Goal: Task Accomplishment & Management: Complete application form

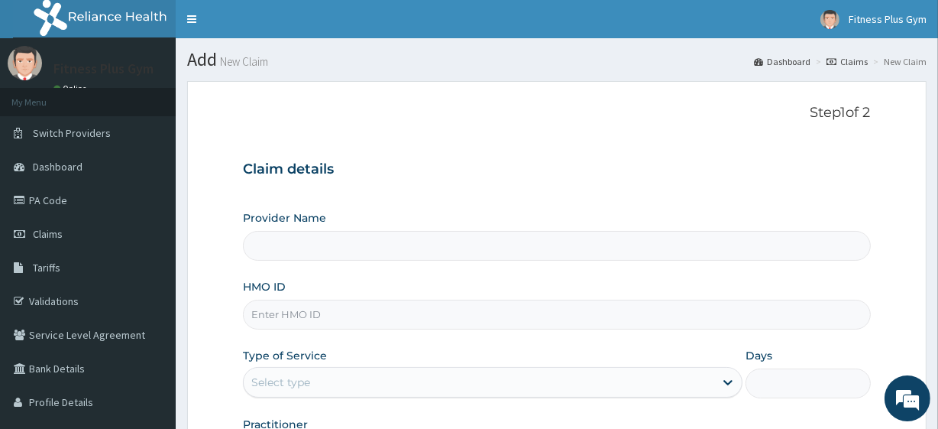
click at [330, 316] on input "HMO ID" at bounding box center [556, 315] width 627 height 30
click at [264, 247] on input "Provider Name" at bounding box center [556, 246] width 627 height 30
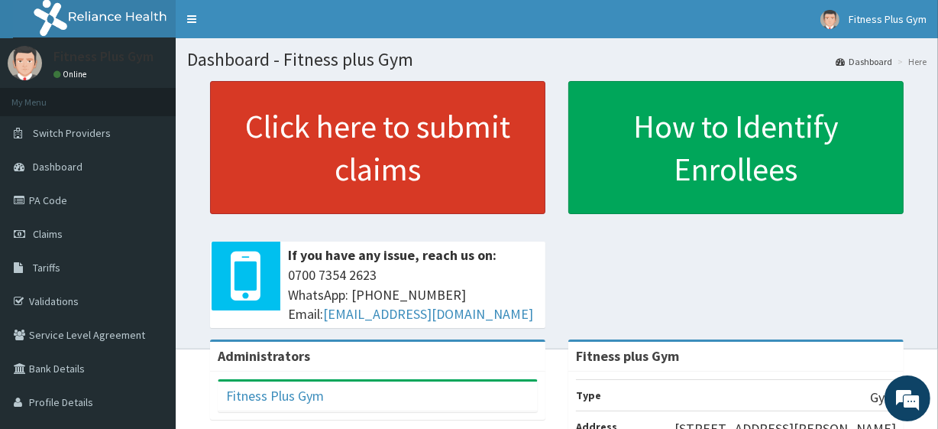
click at [355, 146] on link "Click here to submit claims" at bounding box center [377, 147] width 335 height 133
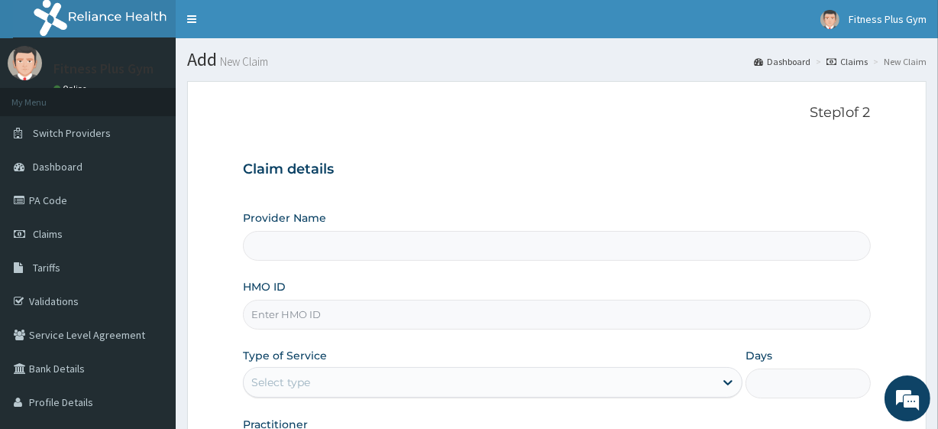
type input "Fitness plus Gym"
type input "1"
click at [305, 314] on input "HMO ID" at bounding box center [556, 315] width 627 height 30
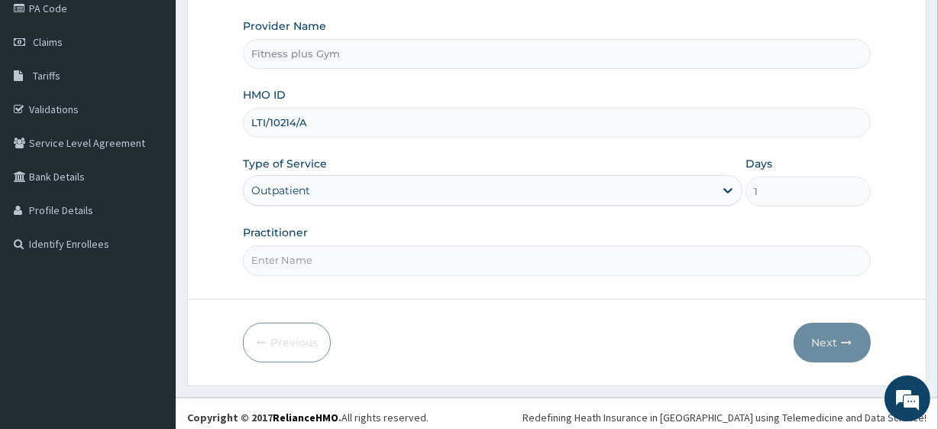
scroll to position [198, 0]
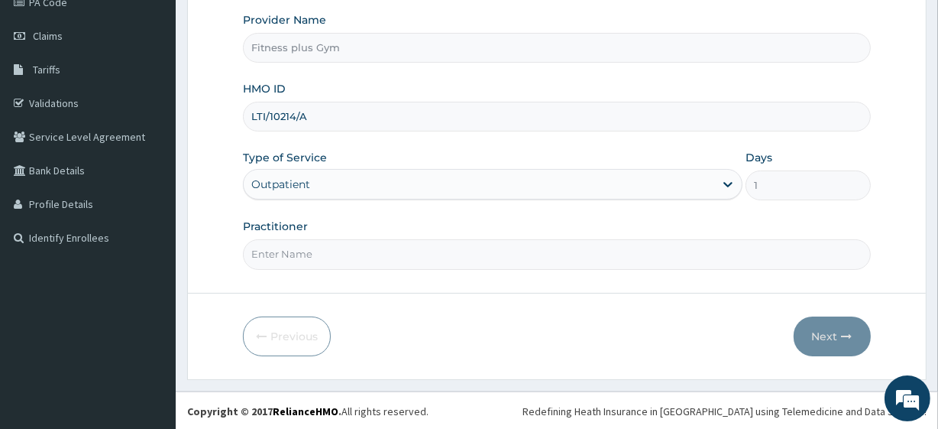
type input "LTI/10214/A"
click at [306, 260] on input "Practitioner" at bounding box center [556, 254] width 627 height 30
type input "Fitnessplus"
click at [824, 319] on button "Next" at bounding box center [832, 336] width 77 height 40
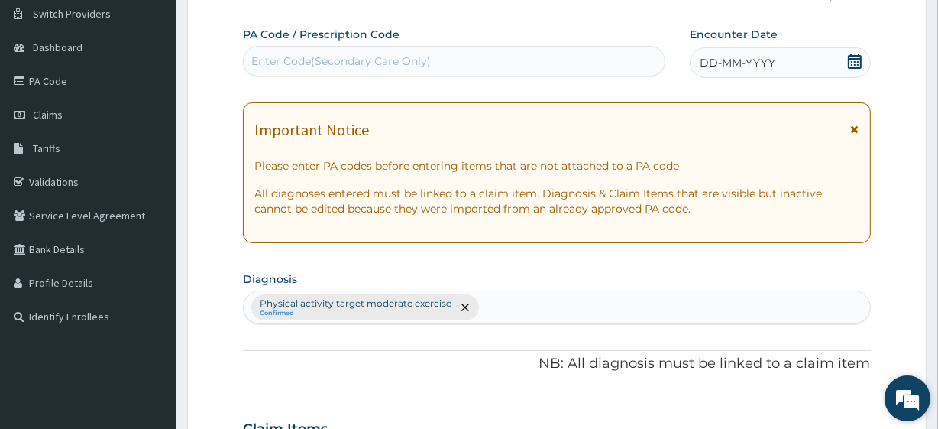
scroll to position [0, 0]
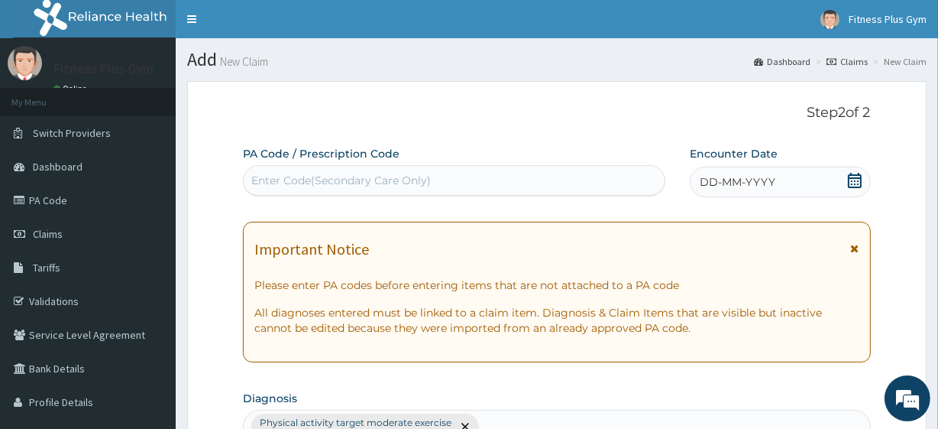
click at [367, 190] on div "Enter Code(Secondary Care Only)" at bounding box center [454, 180] width 420 height 24
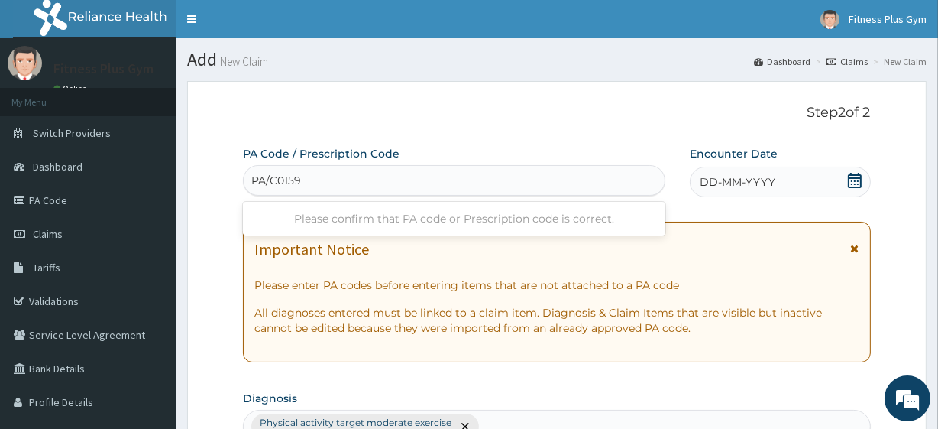
type input "PA/C01596"
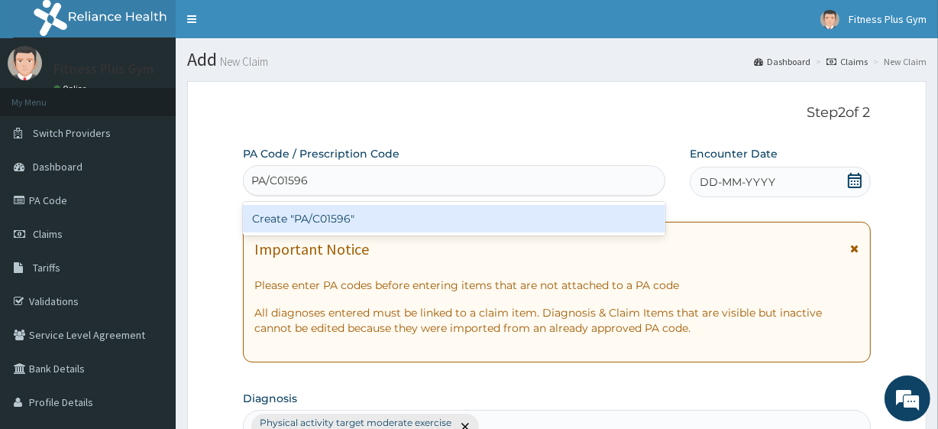
click at [340, 211] on div "Create "PA/C01596"" at bounding box center [454, 219] width 422 height 28
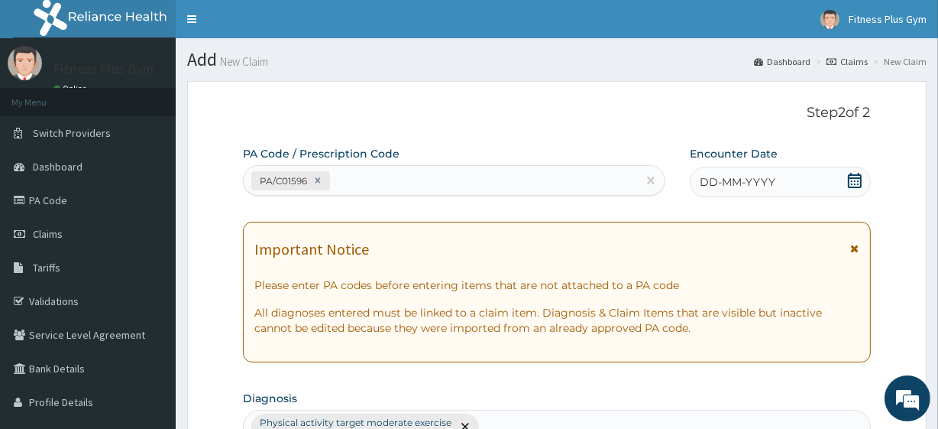
click at [751, 186] on span "DD-MM-YYYY" at bounding box center [738, 181] width 76 height 15
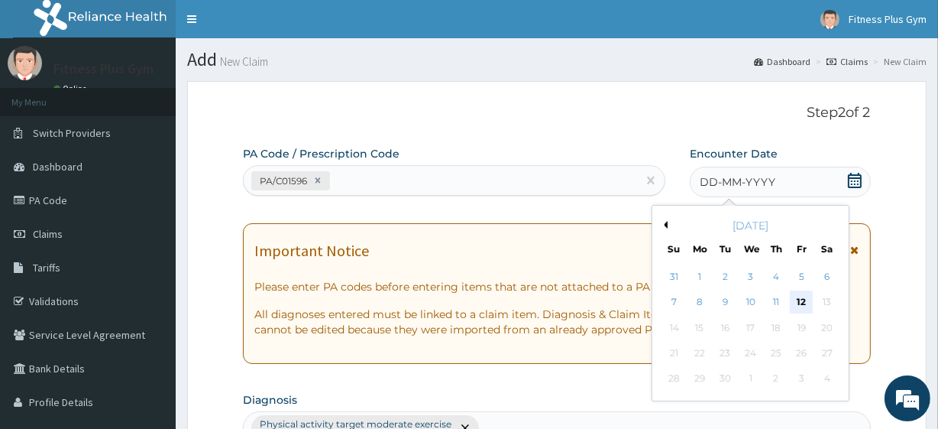
click at [800, 301] on div "12" at bounding box center [801, 302] width 23 height 23
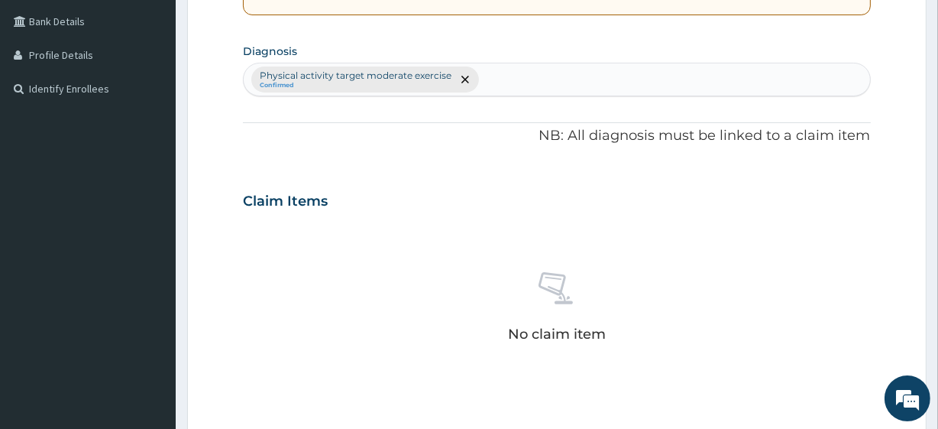
scroll to position [556, 0]
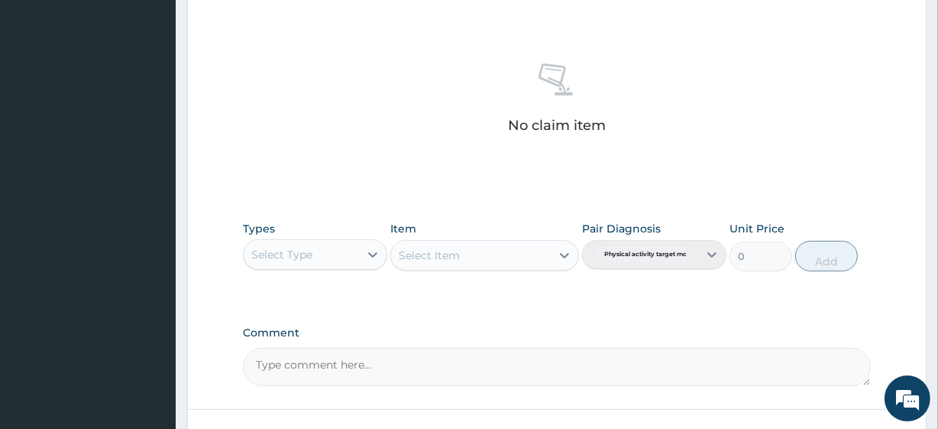
click at [284, 274] on div "Types Select Type Item Select Item Pair Diagnosis Physical activity target mode…" at bounding box center [556, 246] width 627 height 66
click at [334, 246] on div "Select Type" at bounding box center [301, 254] width 115 height 24
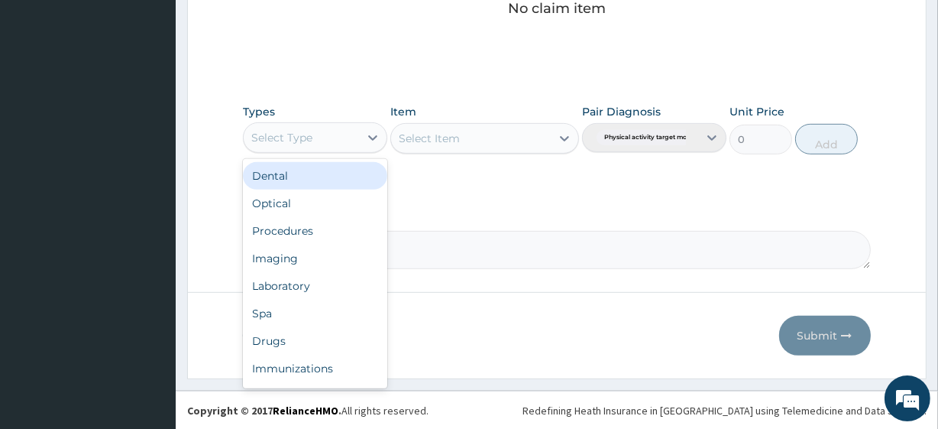
scroll to position [52, 0]
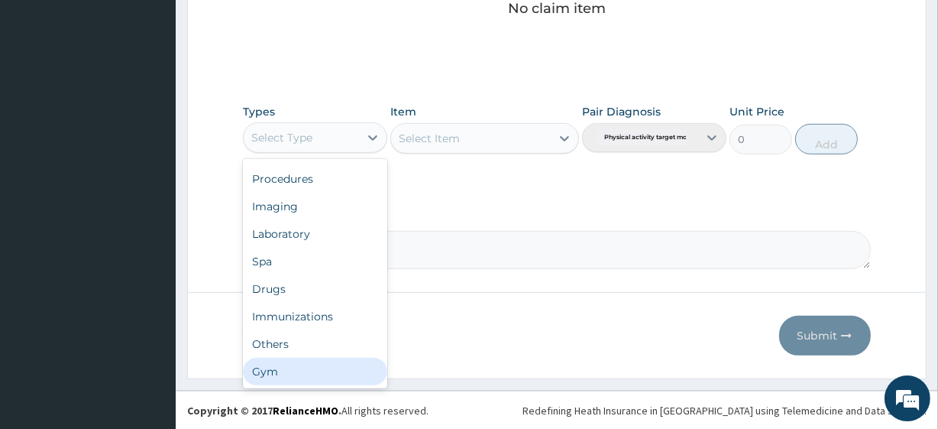
click at [311, 364] on div "Gym" at bounding box center [315, 372] width 144 height 28
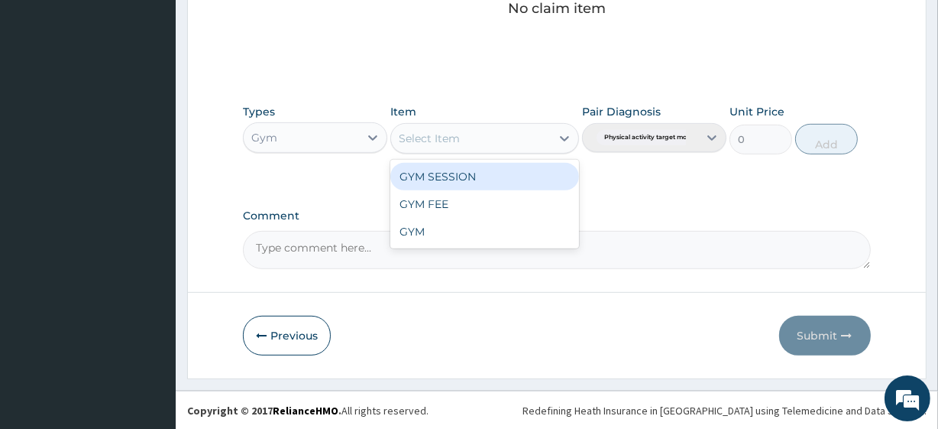
drag, startPoint x: 471, startPoint y: 145, endPoint x: 481, endPoint y: 183, distance: 39.5
click at [473, 154] on div "option GYM SESSION focused, 1 of 3. 3 results available. Use Up and Down to cho…" at bounding box center [484, 138] width 188 height 31
drag, startPoint x: 482, startPoint y: 180, endPoint x: 850, endPoint y: 115, distance: 373.9
click at [485, 179] on div "GYM SESSION" at bounding box center [484, 177] width 188 height 28
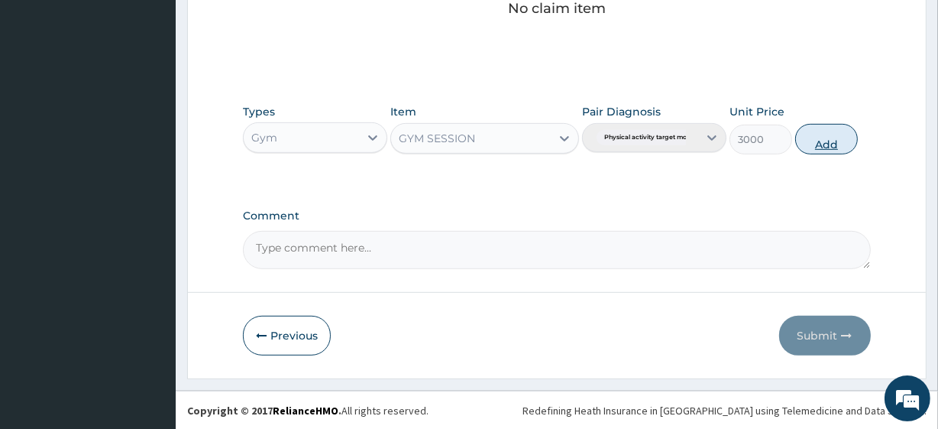
click at [825, 136] on button "Add" at bounding box center [826, 139] width 63 height 31
type input "0"
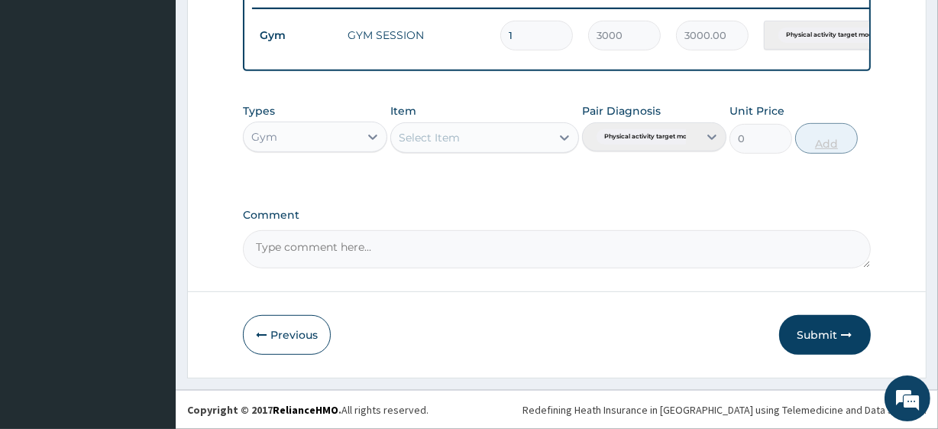
scroll to position [610, 0]
click at [803, 347] on button "Submit" at bounding box center [825, 335] width 92 height 40
